Goal: Task Accomplishment & Management: Use online tool/utility

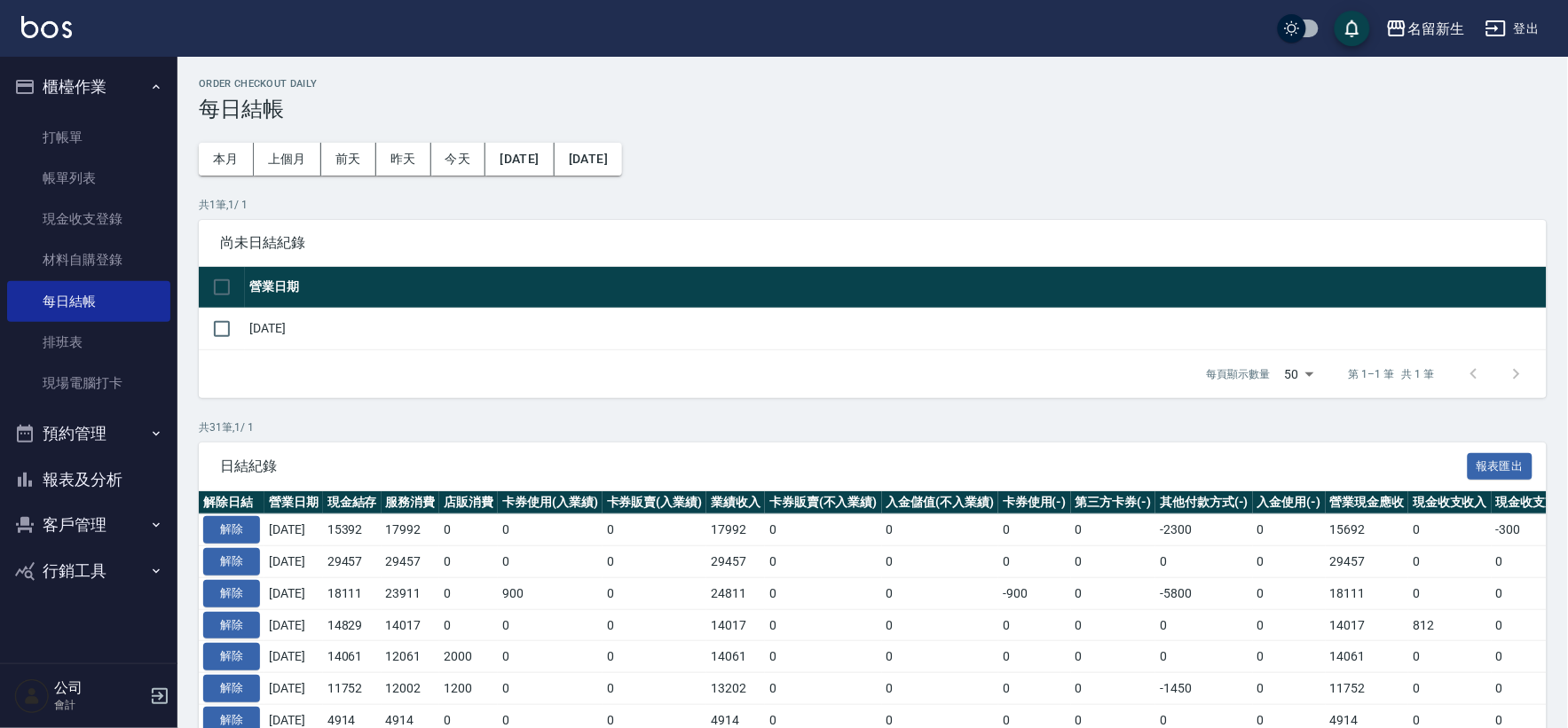
click at [98, 472] on button "報表及分析" at bounding box center [88, 479] width 164 height 47
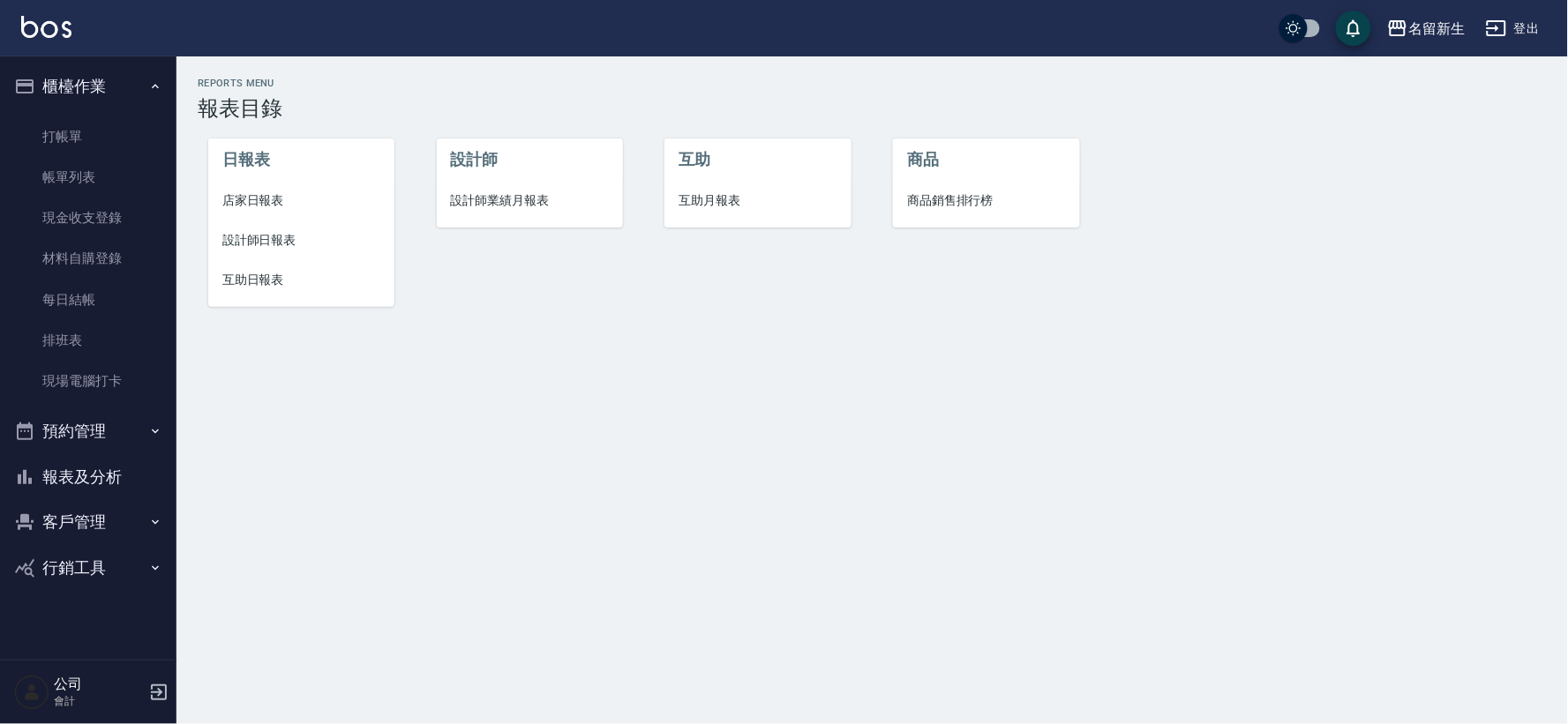
click at [567, 215] on li "設計師業績月報表" at bounding box center [529, 201] width 186 height 39
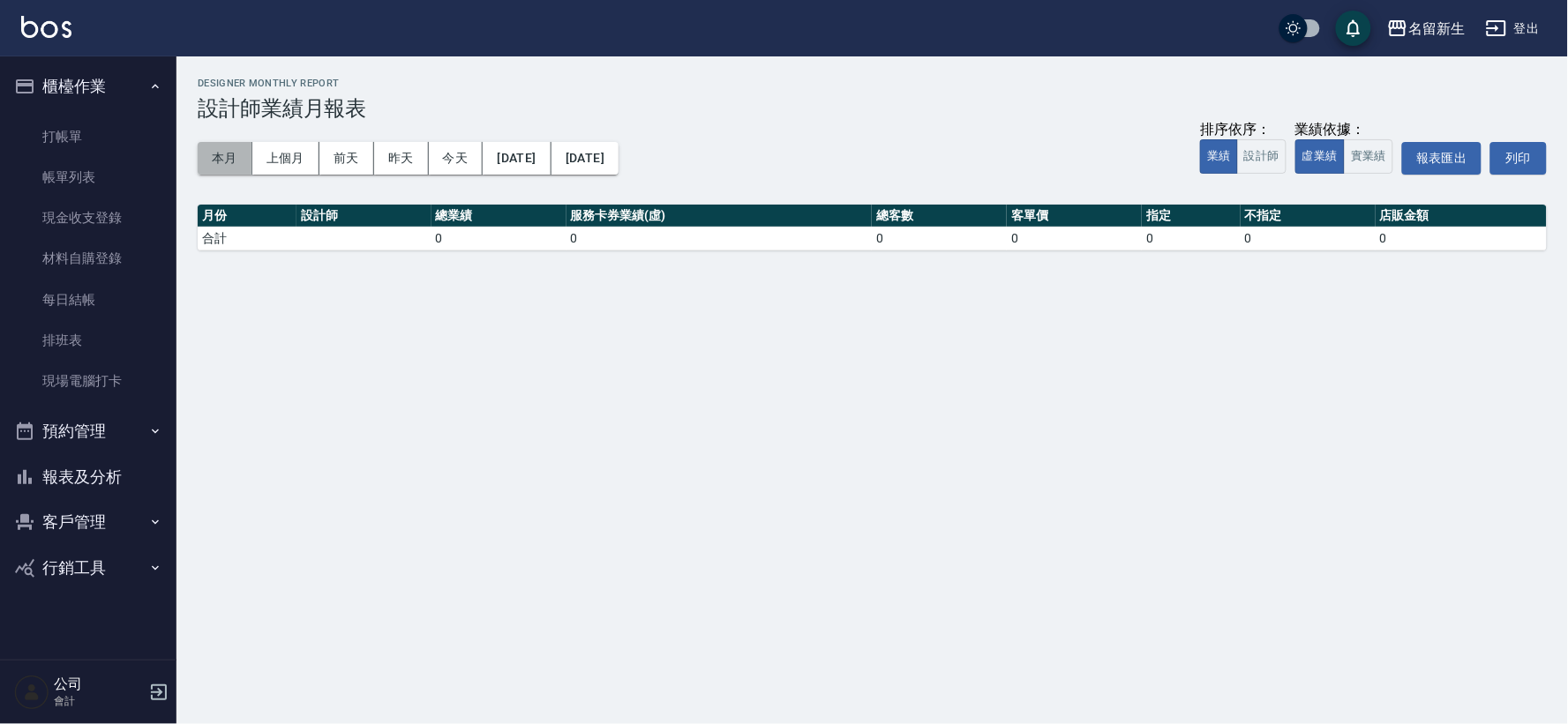
click at [227, 169] on button "本月" at bounding box center [226, 158] width 55 height 33
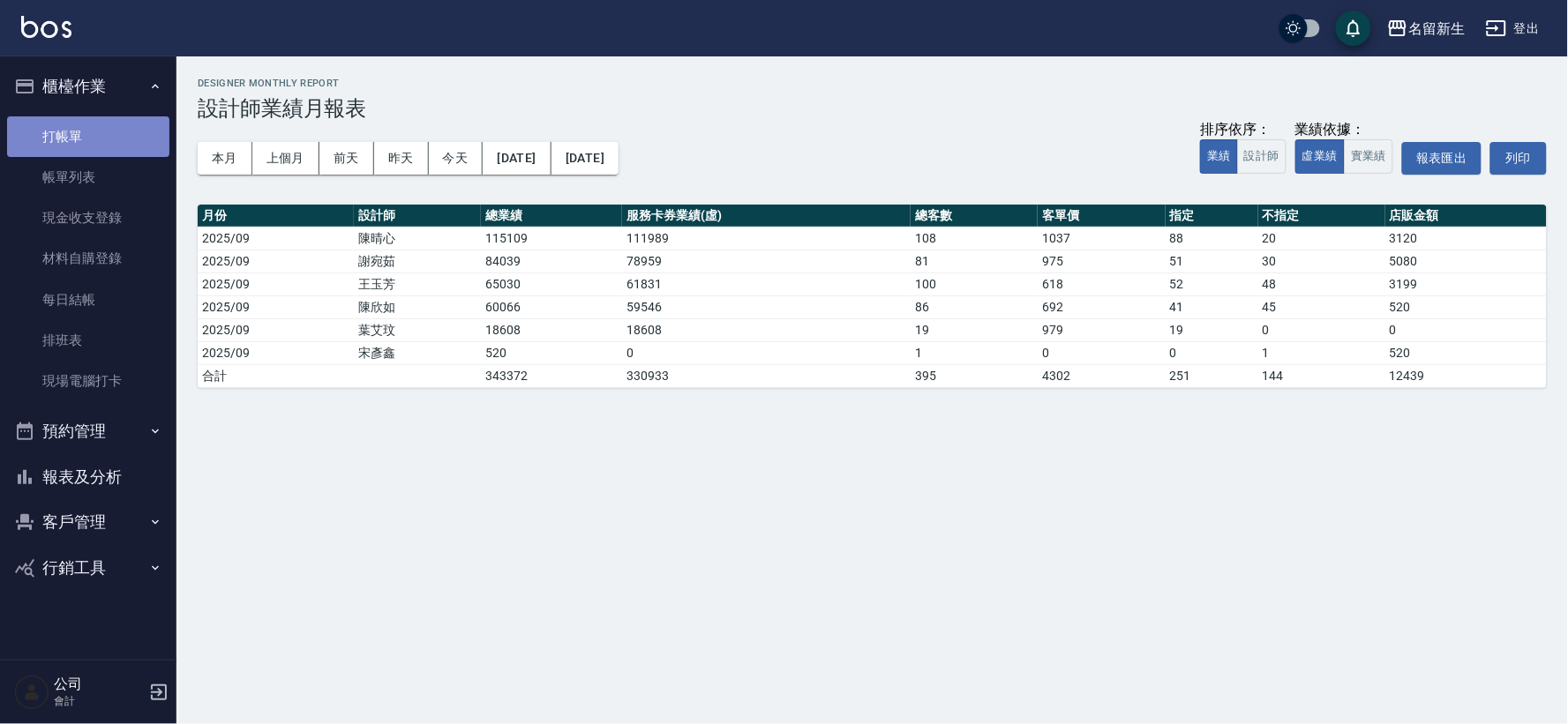
click at [63, 139] on link "打帳單" at bounding box center [88, 136] width 163 height 40
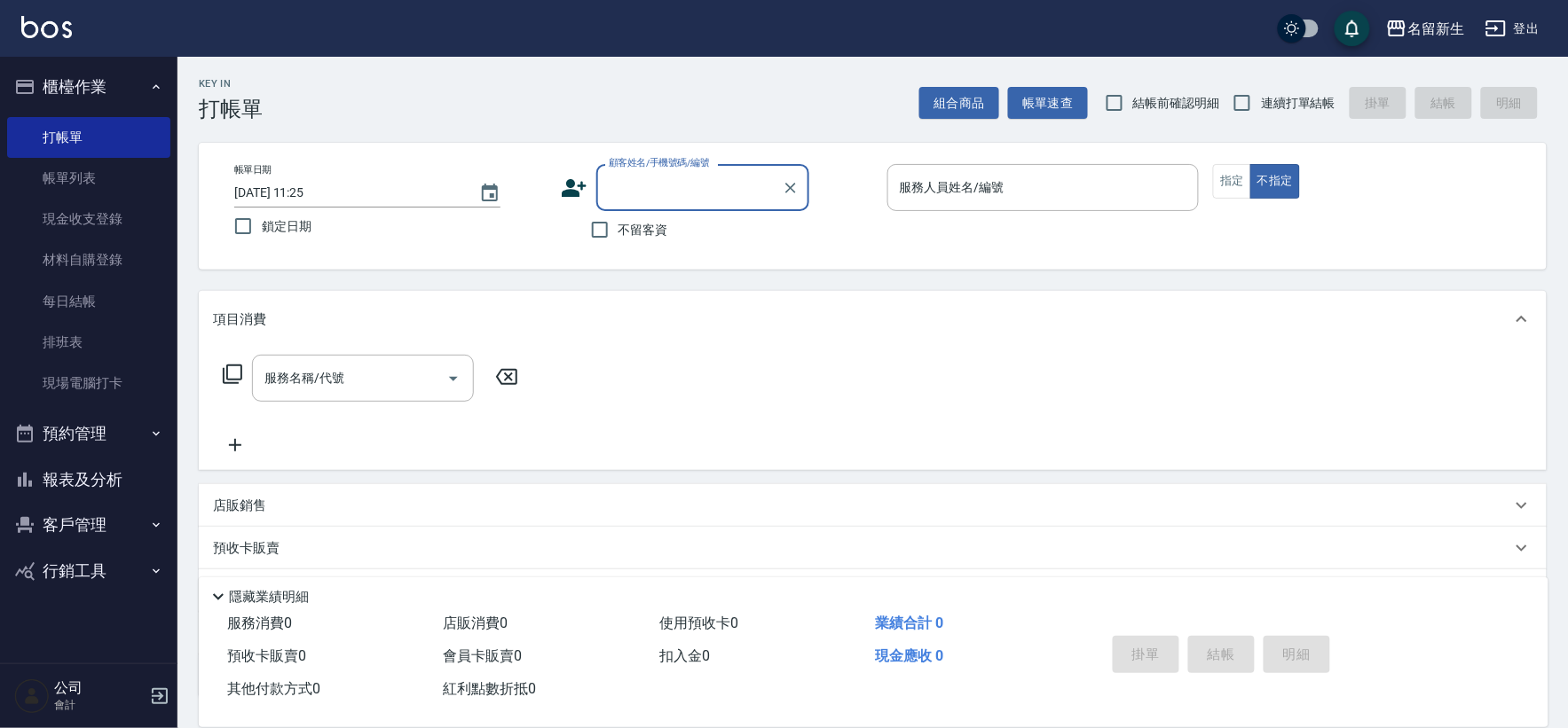
click at [65, 530] on button "客戶管理" at bounding box center [88, 525] width 164 height 47
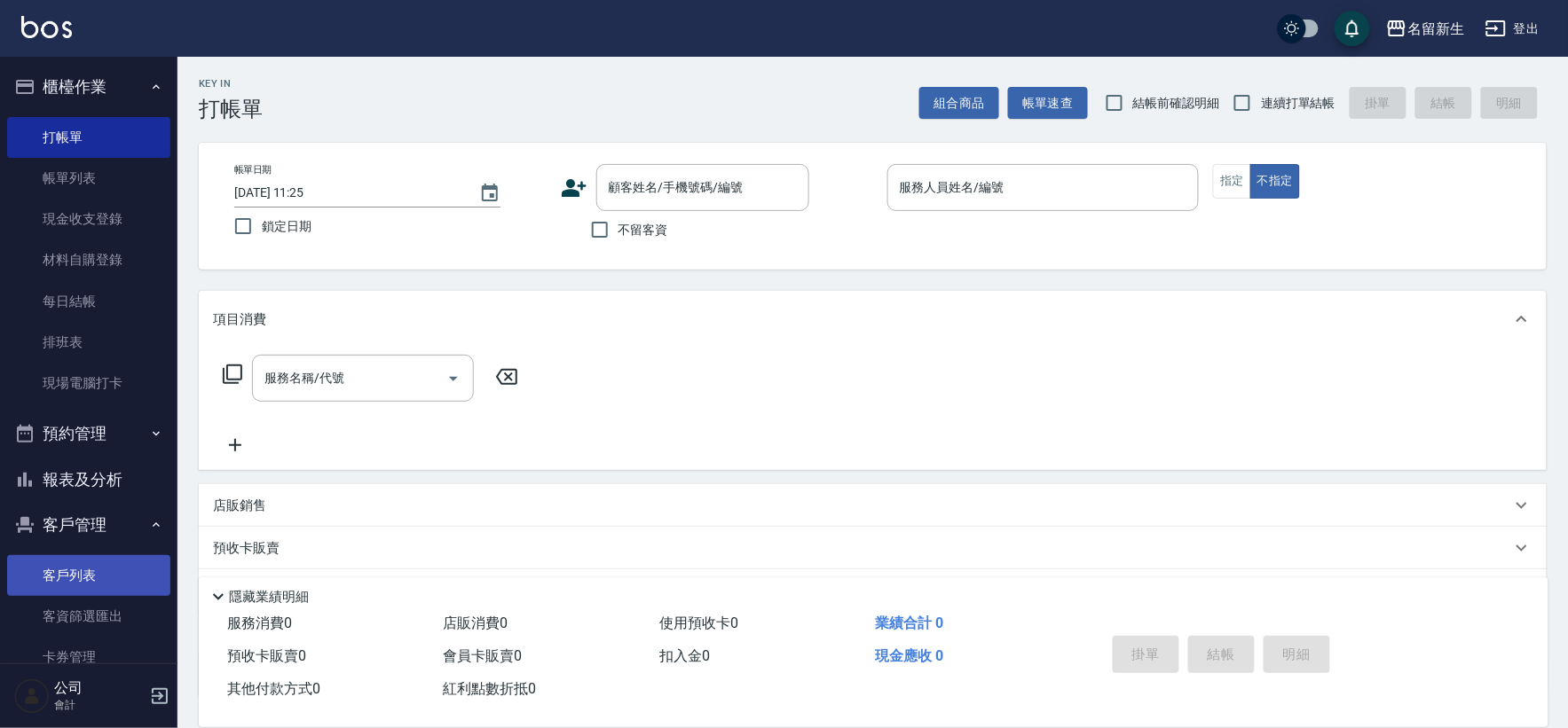
click at [112, 577] on link "客戶列表" at bounding box center [88, 574] width 164 height 41
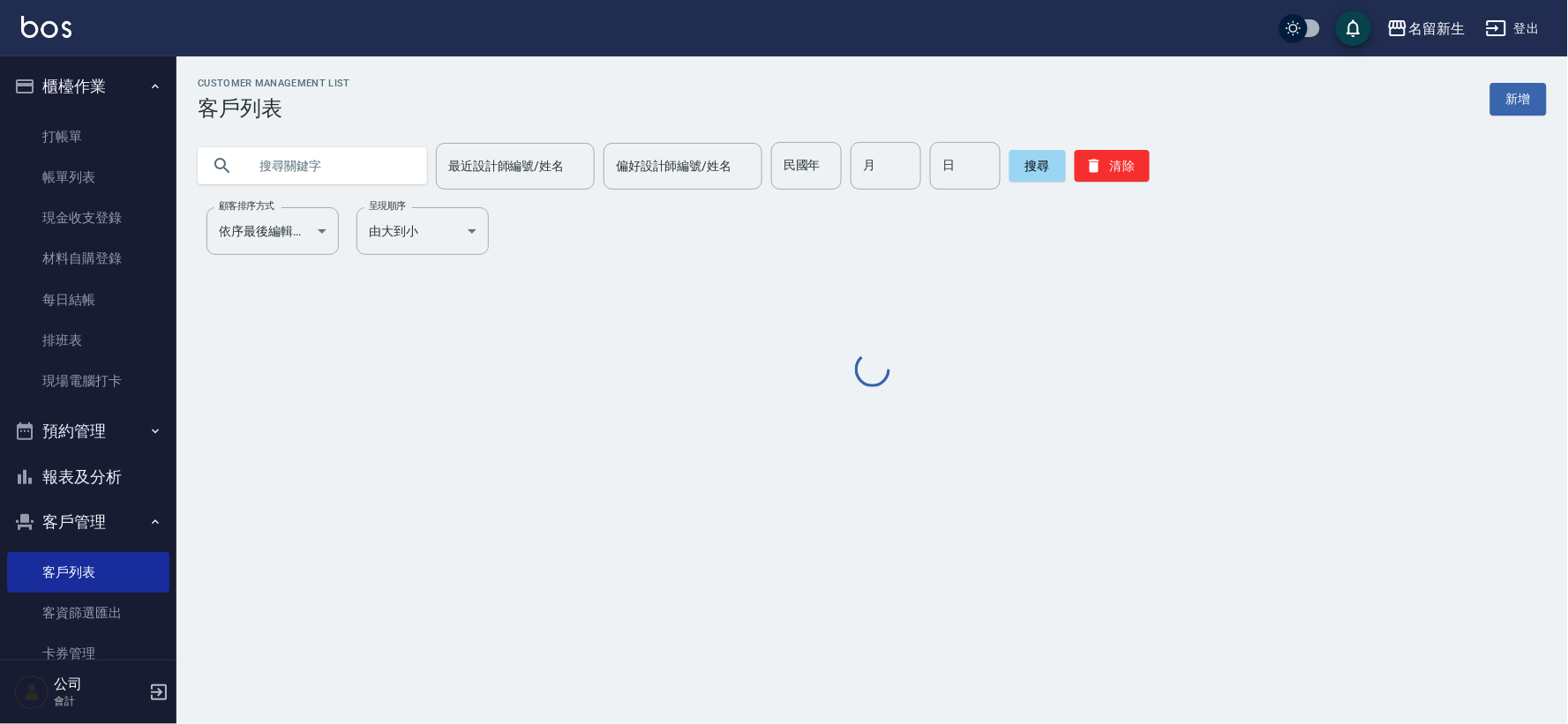
click at [381, 172] on input "text" at bounding box center [330, 165] width 166 height 47
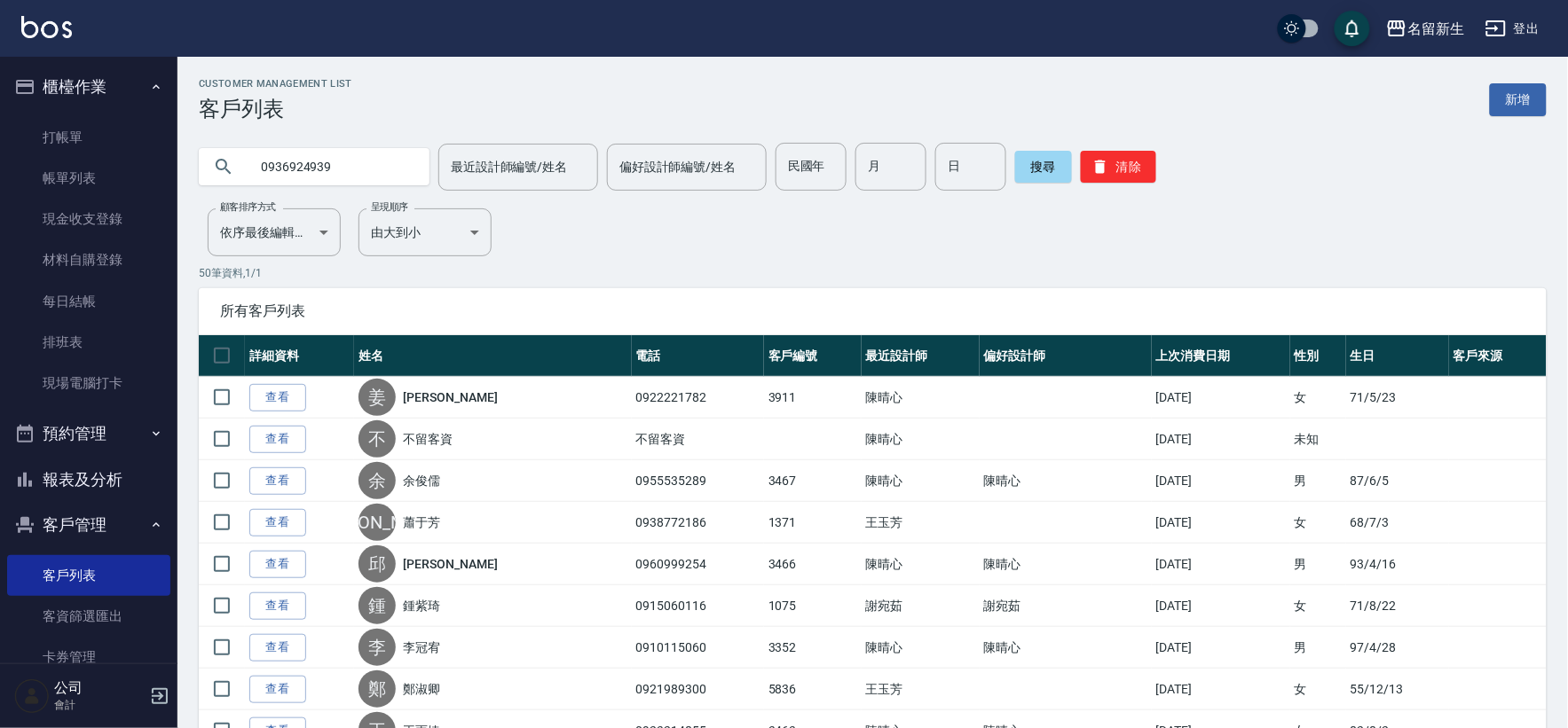
type input "0936924939"
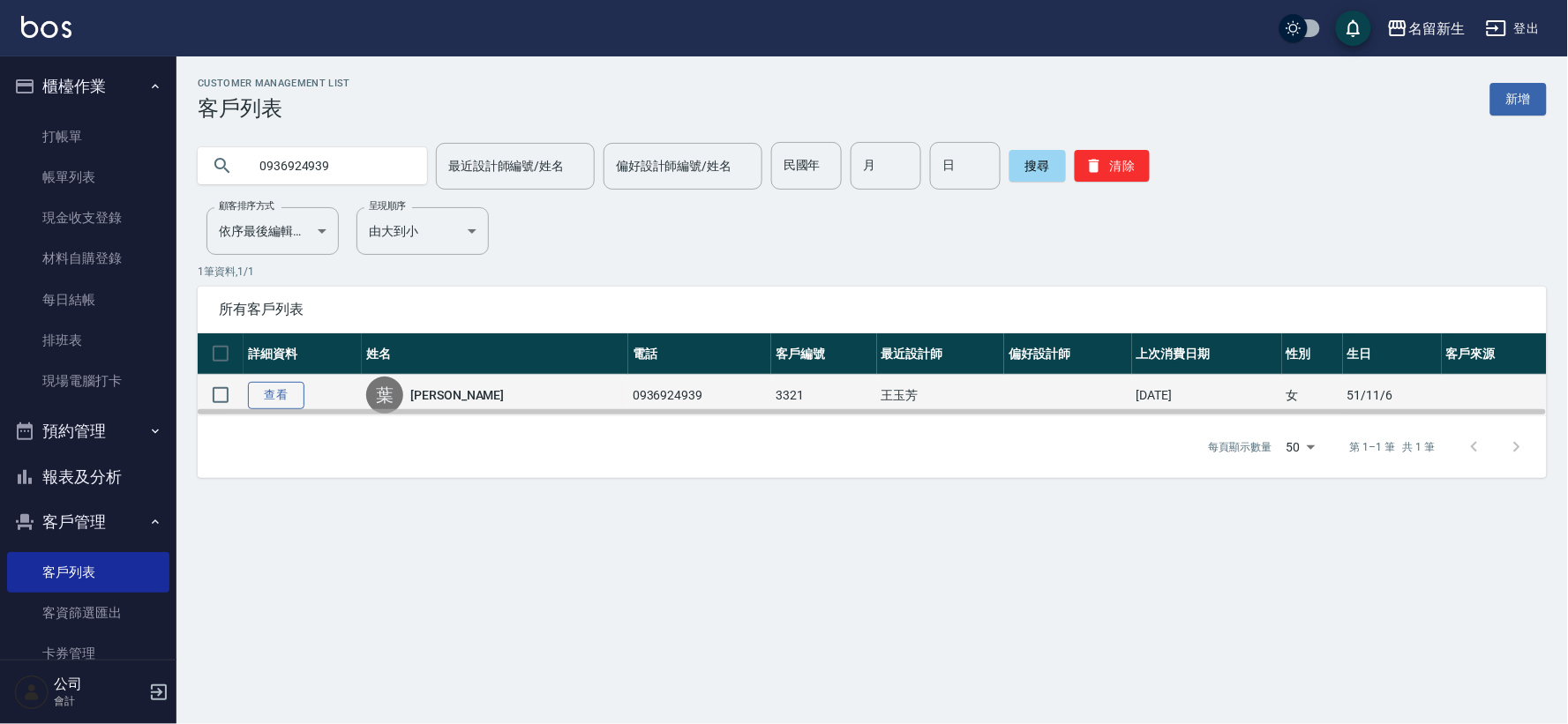
click at [259, 391] on link "查看" at bounding box center [276, 396] width 56 height 28
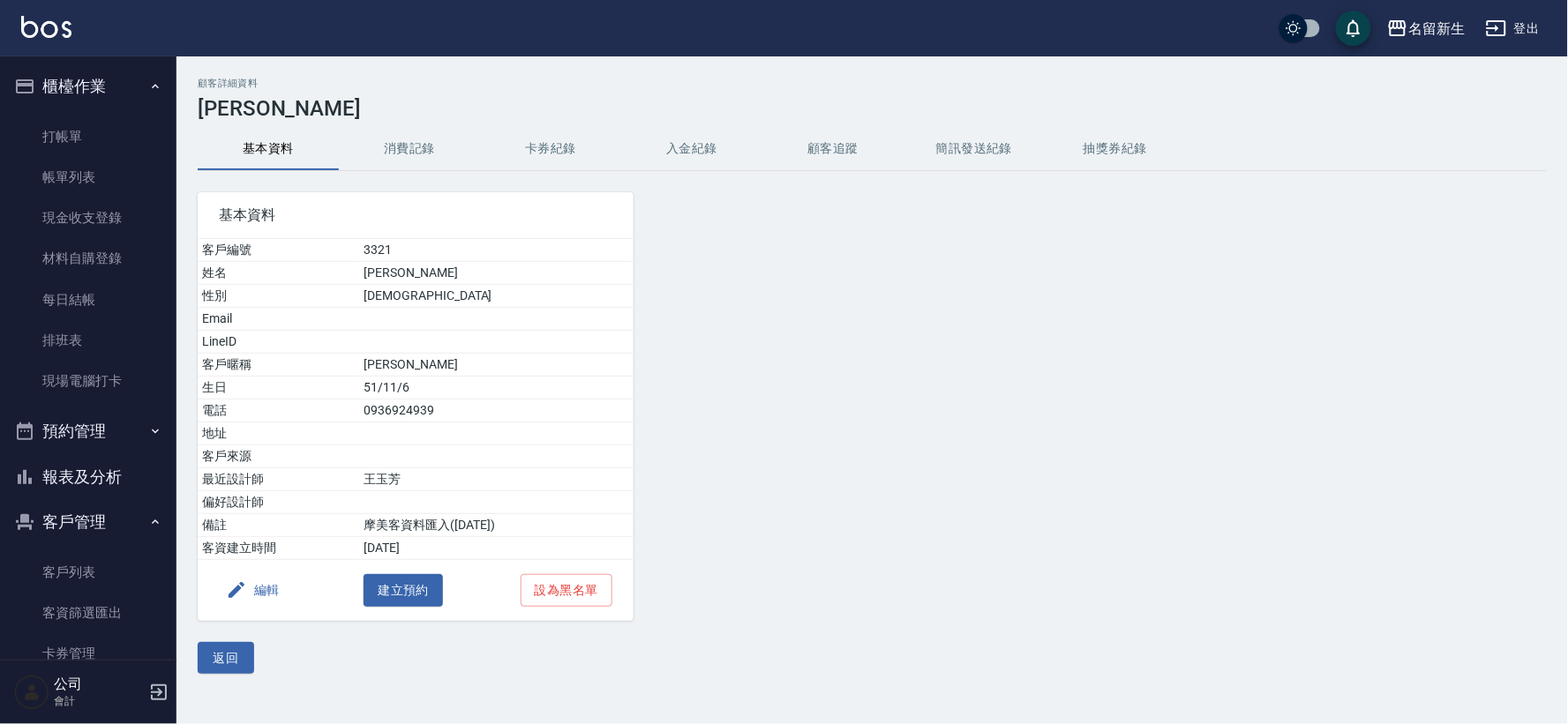
click at [409, 151] on button "消費記錄" at bounding box center [409, 149] width 141 height 42
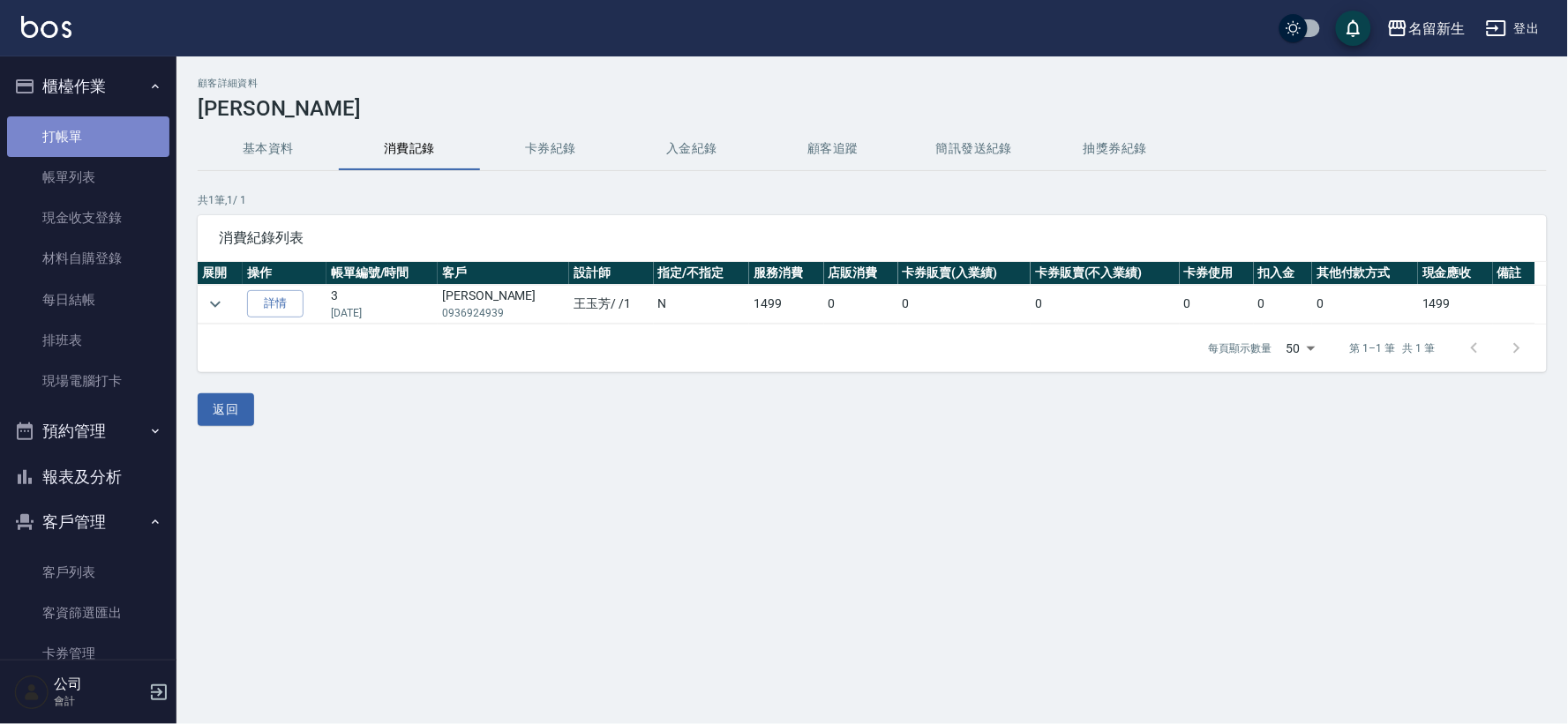
click at [121, 133] on link "打帳單" at bounding box center [88, 136] width 163 height 40
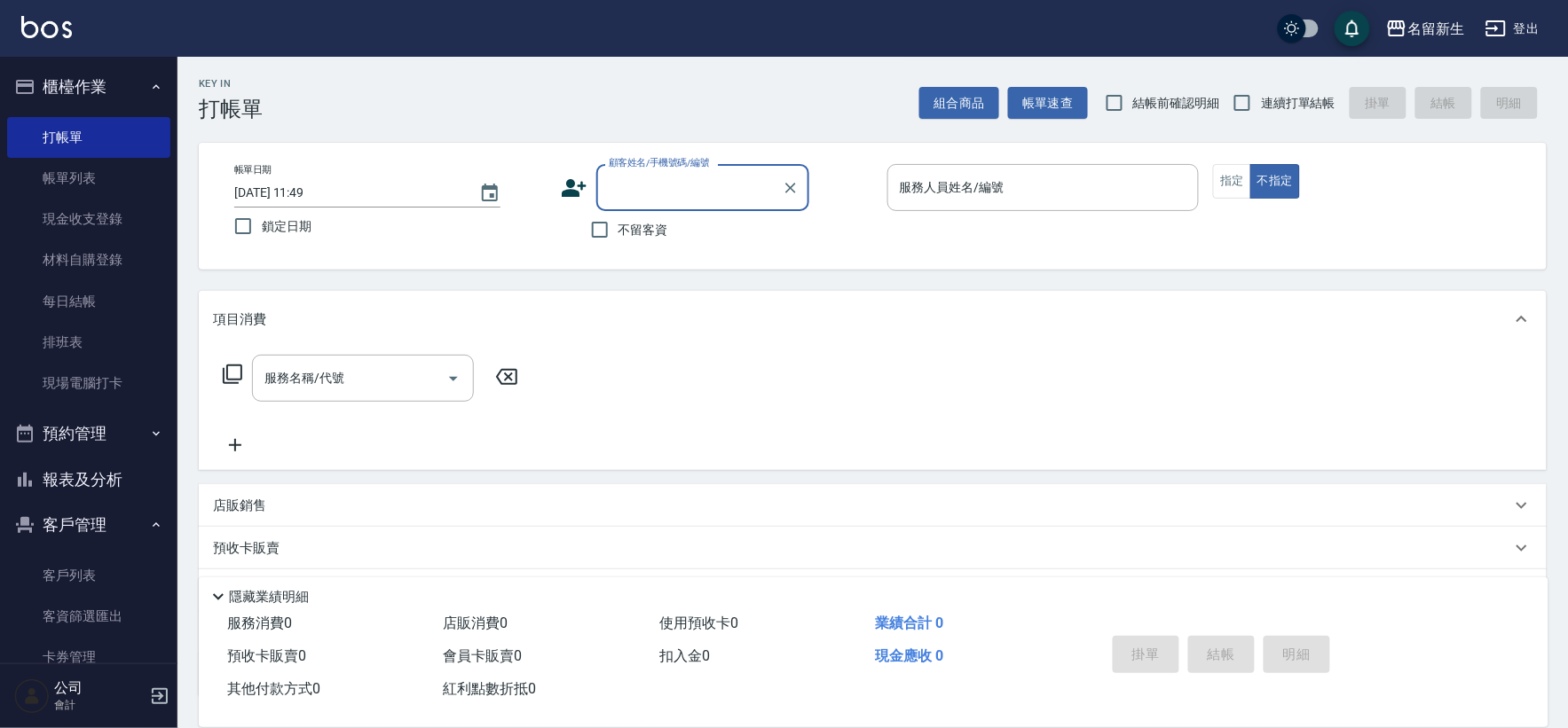
click at [165, 572] on nav "櫃檯作業 打帳單 帳單列表 現金收支登錄 材料自購登錄 每日結帳 排班表 現場電腦打卡 預約管理 預約管理 單日預約紀錄 單週預約紀錄 報表及分析 報表目錄 …" at bounding box center [88, 360] width 177 height 606
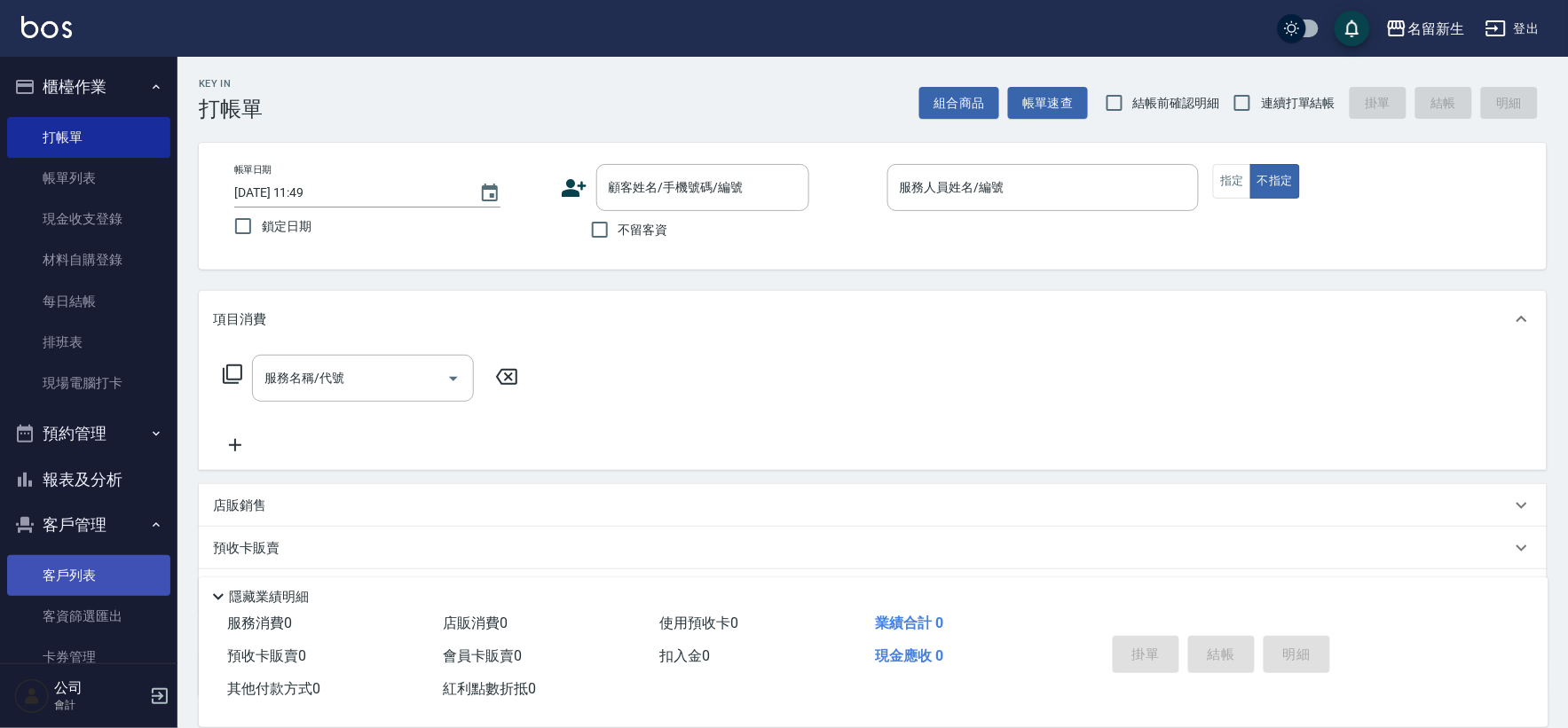
click at [148, 568] on link "客戶列表" at bounding box center [88, 574] width 164 height 41
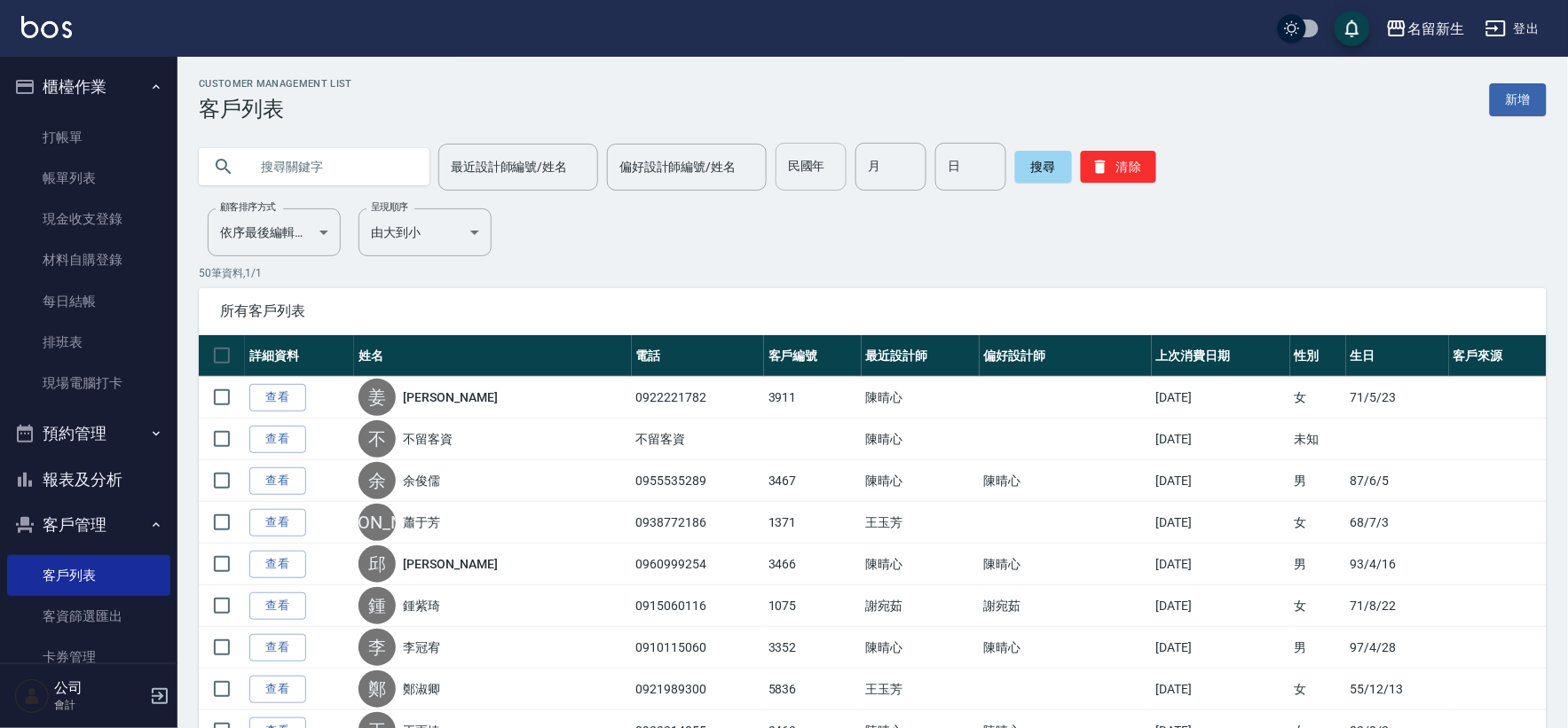
click at [823, 162] on input "民國年" at bounding box center [812, 166] width 71 height 48
type input "89"
type input "11"
type input "08"
